Goal: Navigation & Orientation: Find specific page/section

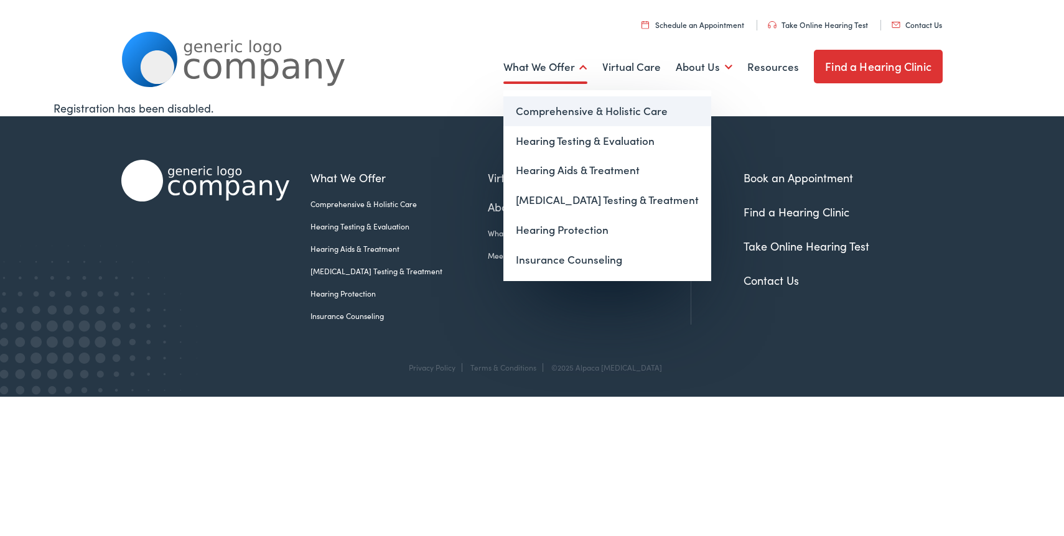
click at [557, 110] on link "Comprehensive & Holistic Care" at bounding box center [607, 111] width 208 height 30
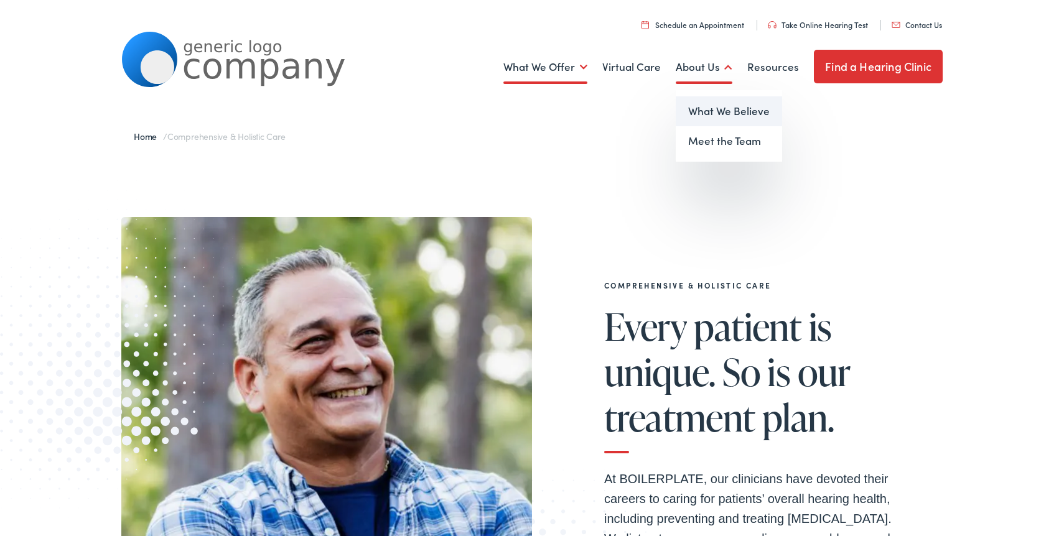
click at [715, 112] on link "What We Believe" at bounding box center [729, 111] width 106 height 30
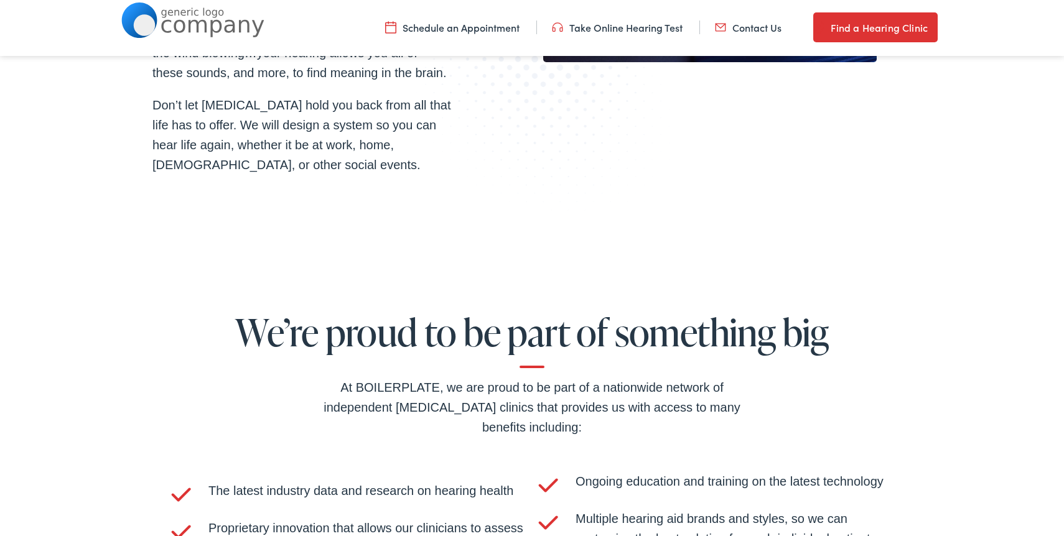
scroll to position [2192, 0]
